Goal: Check status: Check status

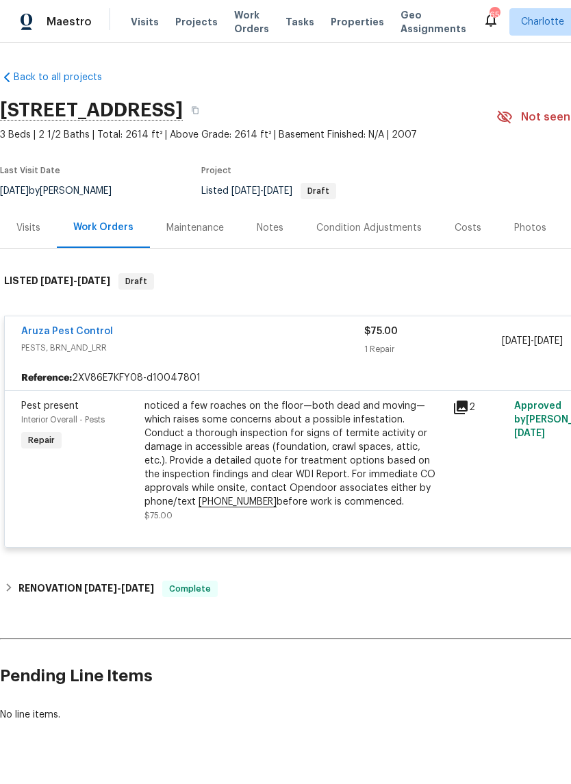
click at [60, 331] on link "Aruza Pest Control" at bounding box center [67, 332] width 92 height 10
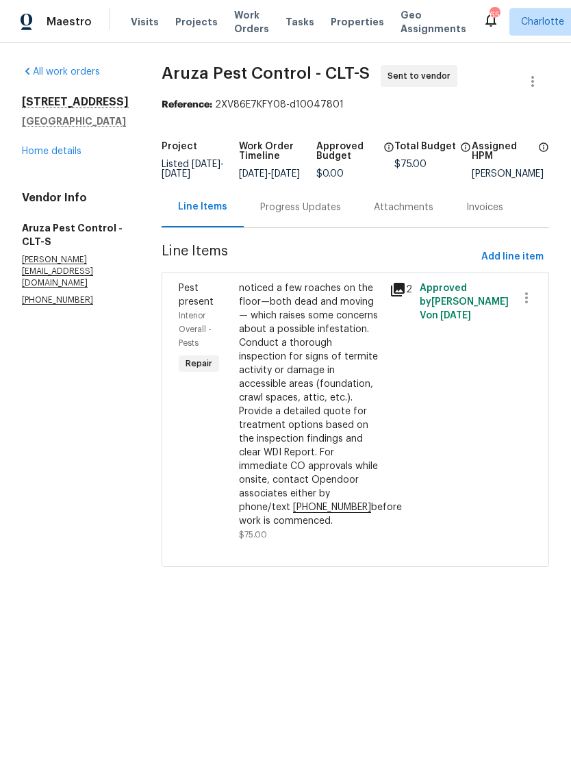
click at [397, 296] on icon at bounding box center [398, 290] width 14 height 14
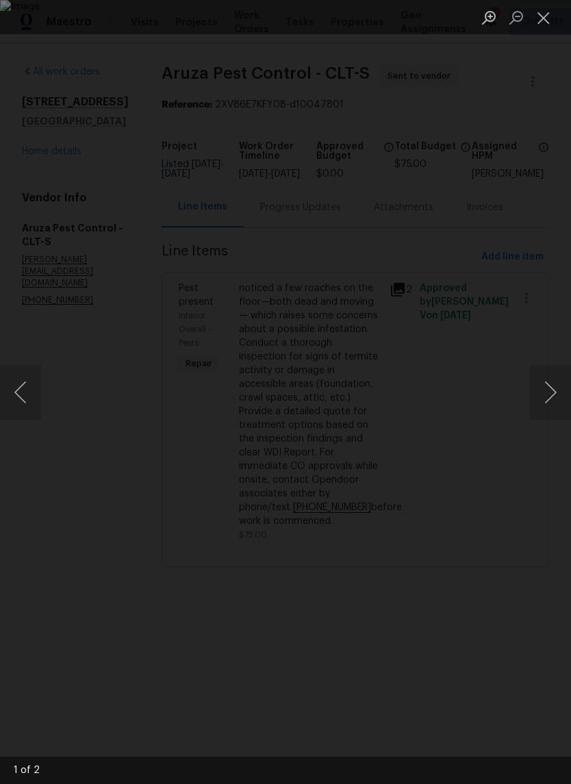
click at [535, 411] on button "Next image" at bounding box center [550, 392] width 41 height 55
click at [544, 393] on button "Next image" at bounding box center [550, 392] width 41 height 55
click at [507, 533] on div "Lightbox" at bounding box center [285, 392] width 571 height 784
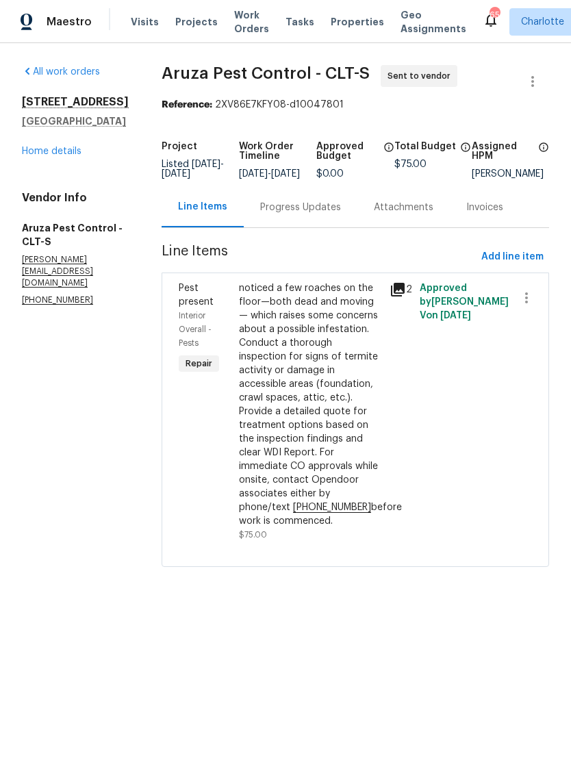
click at [36, 156] on link "Home details" at bounding box center [52, 151] width 60 height 10
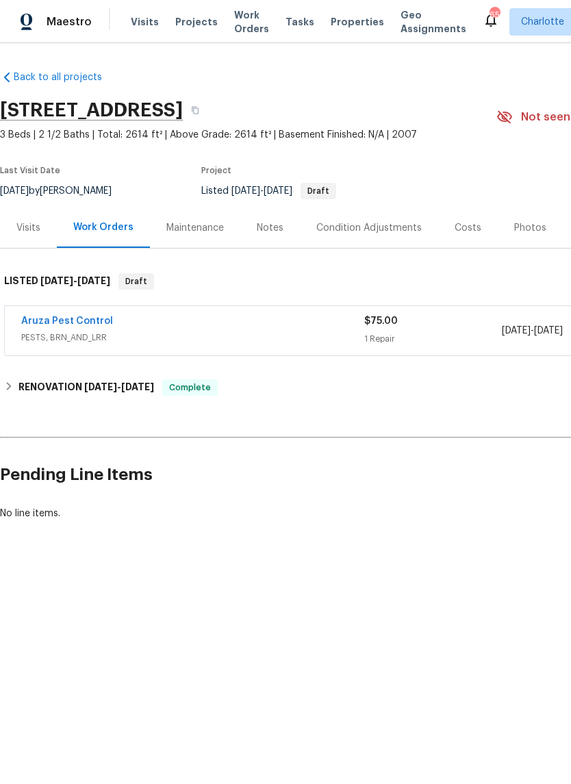
click at [40, 324] on link "Aruza Pest Control" at bounding box center [67, 321] width 92 height 10
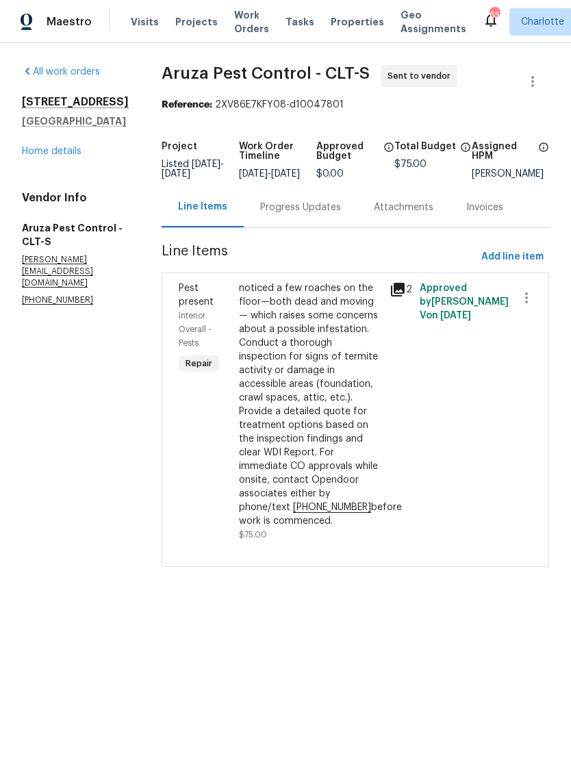
click at [335, 214] on div "Progress Updates" at bounding box center [300, 208] width 81 height 14
